Goal: Information Seeking & Learning: Learn about a topic

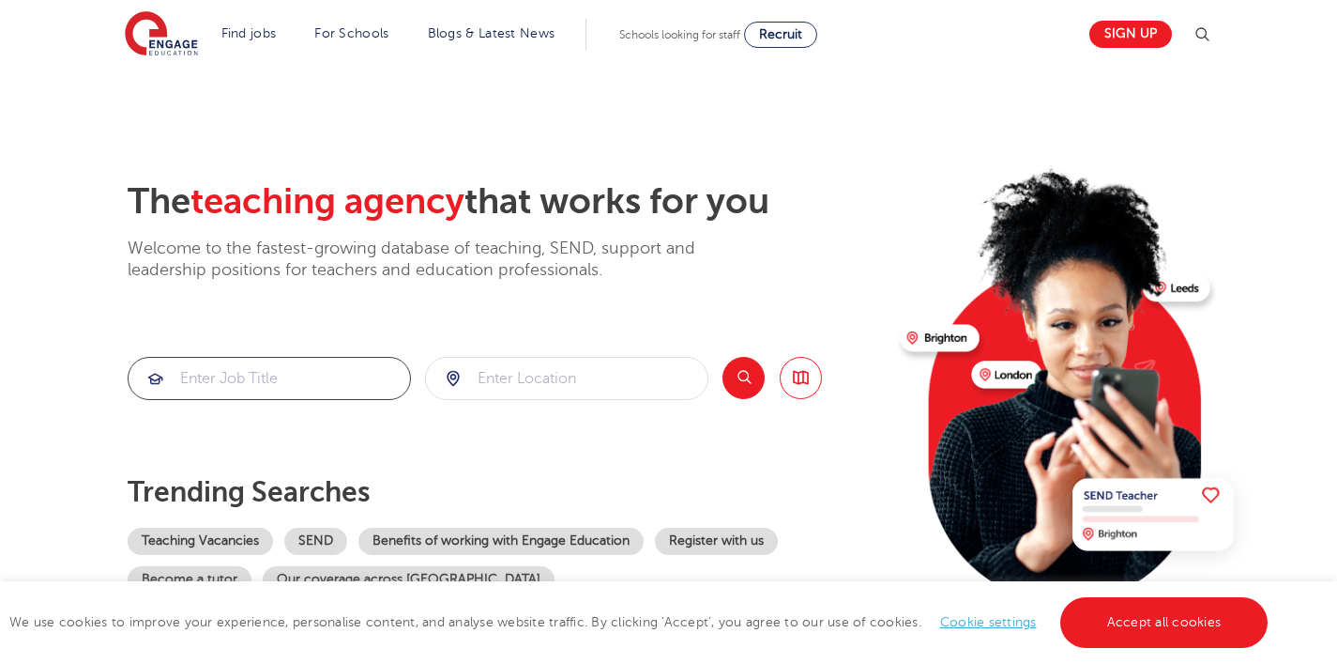
click at [357, 377] on input "search" at bounding box center [270, 378] width 282 height 41
type input "maths tutor"
click at [740, 359] on button "Search" at bounding box center [744, 378] width 42 height 42
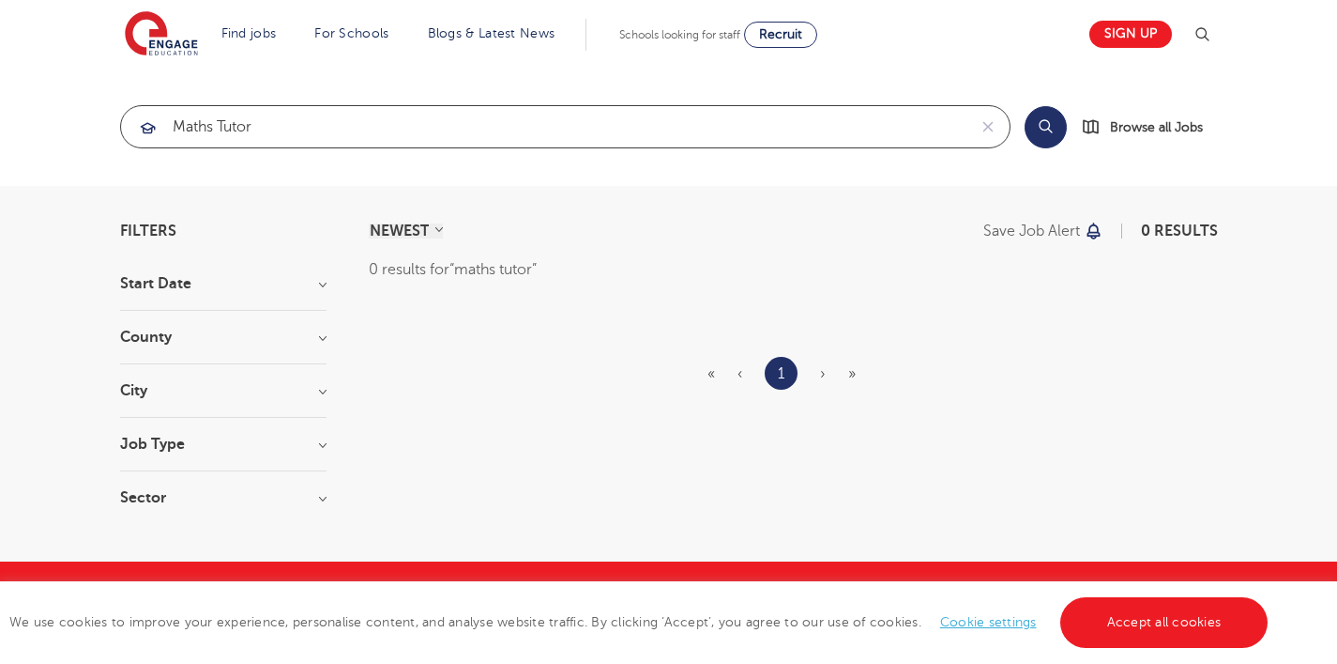
drag, startPoint x: 225, startPoint y: 127, endPoint x: 151, endPoint y: 130, distance: 74.2
click at [151, 128] on div "maths tutor" at bounding box center [544, 126] width 846 height 41
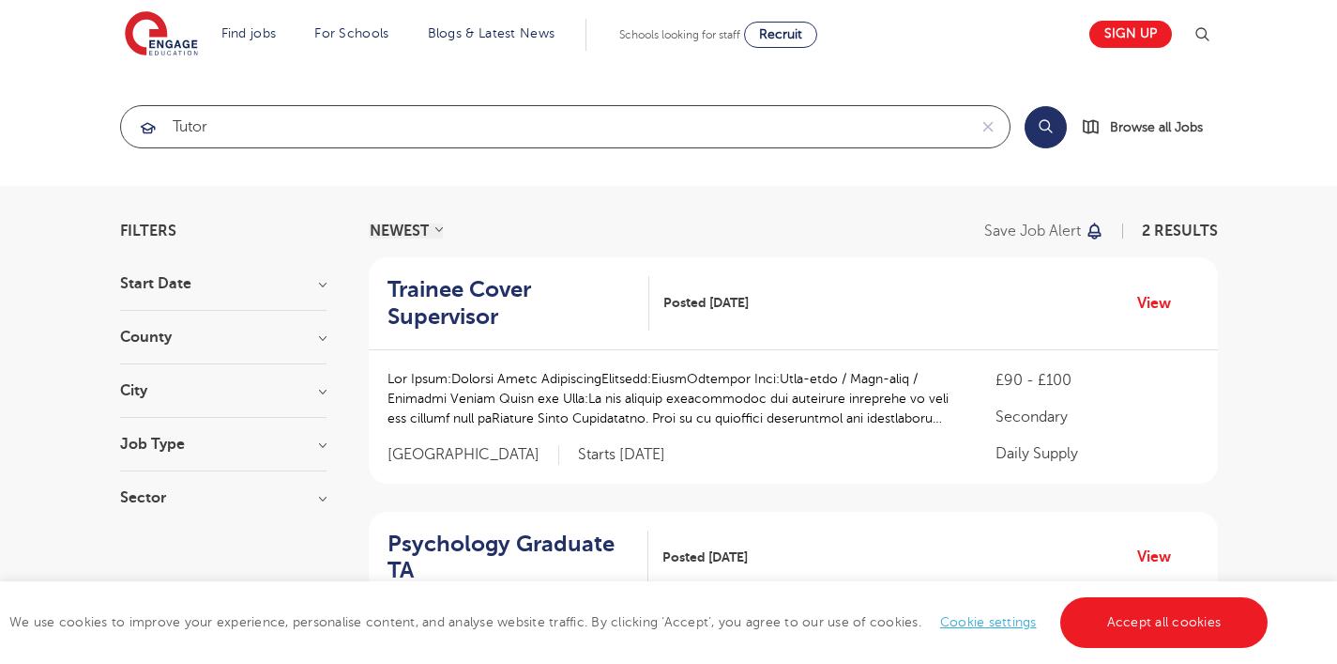
type input "tutor"
click button "Submit" at bounding box center [0, 0] width 0 height 0
click at [1046, 123] on button "Search" at bounding box center [1046, 127] width 42 height 42
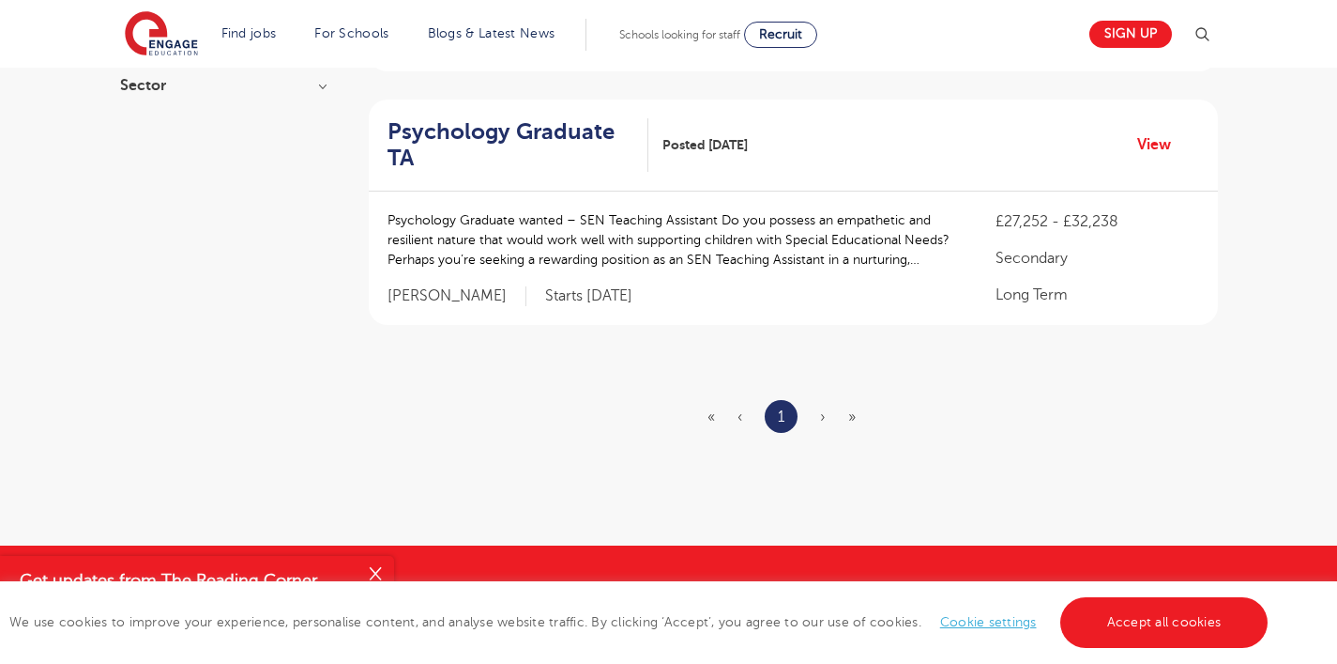
scroll to position [580, 0]
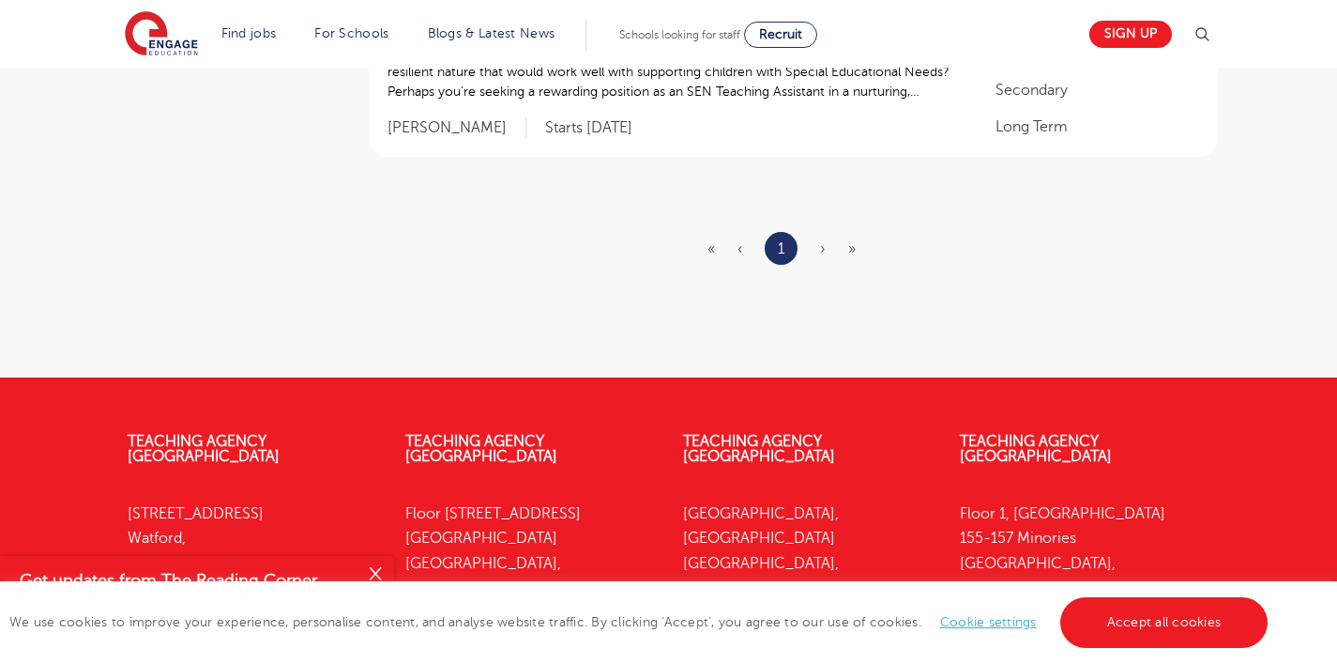
click at [819, 249] on ul "« ‹ 1 › »" at bounding box center [793, 248] width 171 height 33
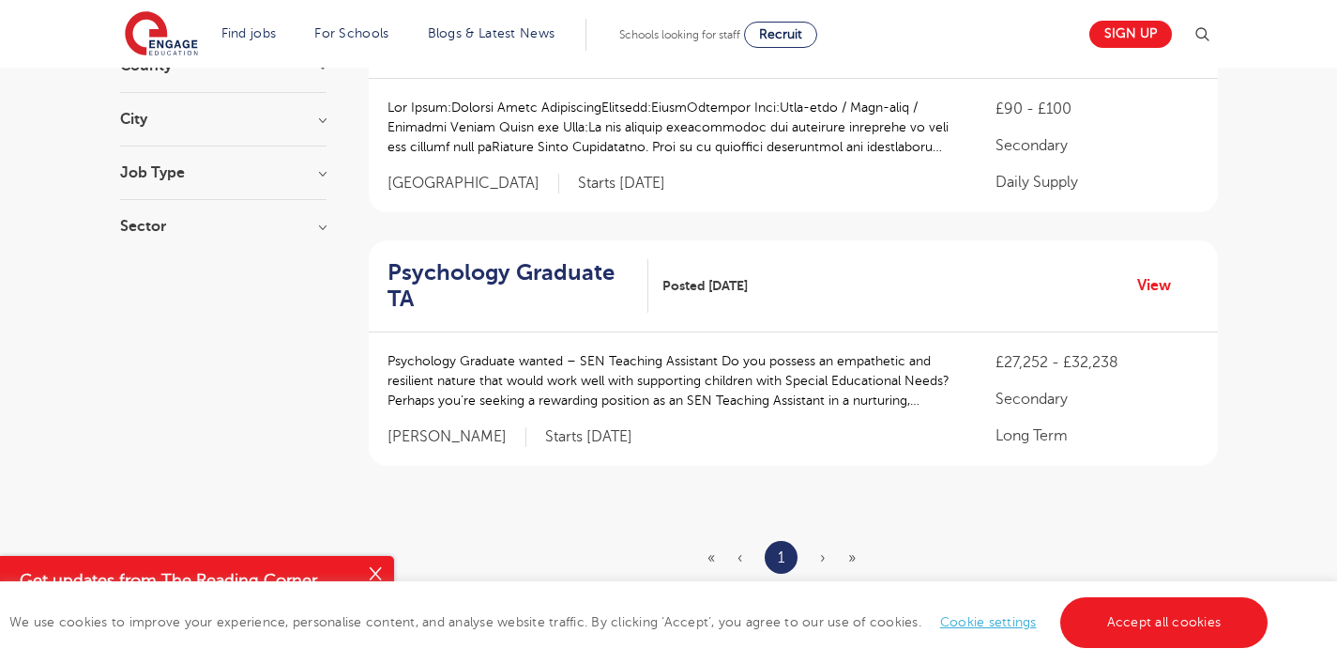
scroll to position [273, 0]
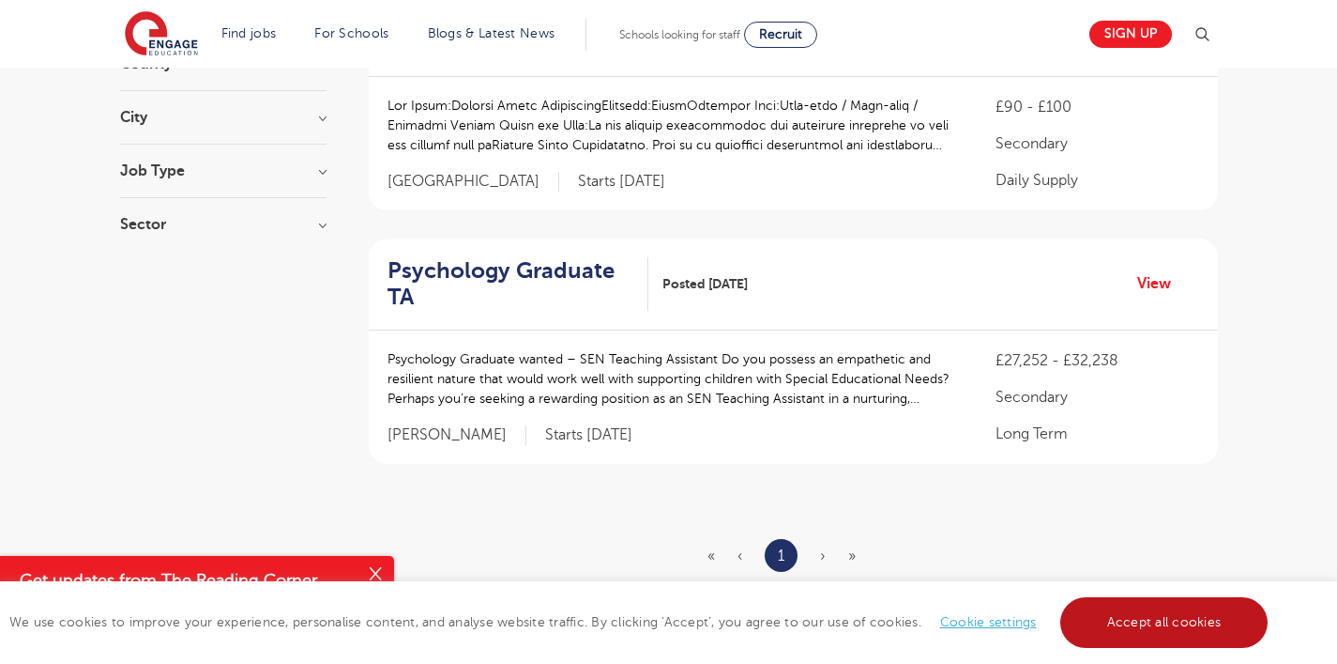
click at [1131, 613] on link "Accept all cookies" at bounding box center [1164, 622] width 208 height 51
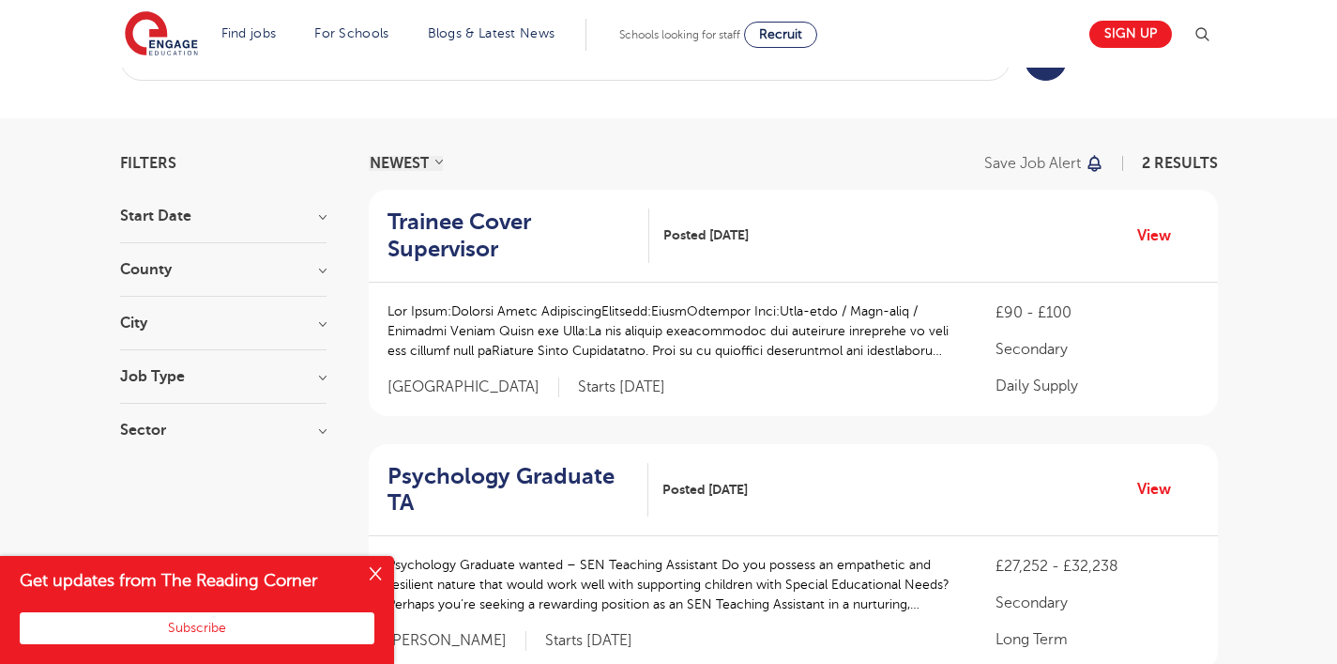
scroll to position [69, 0]
